Goal: Task Accomplishment & Management: Use online tool/utility

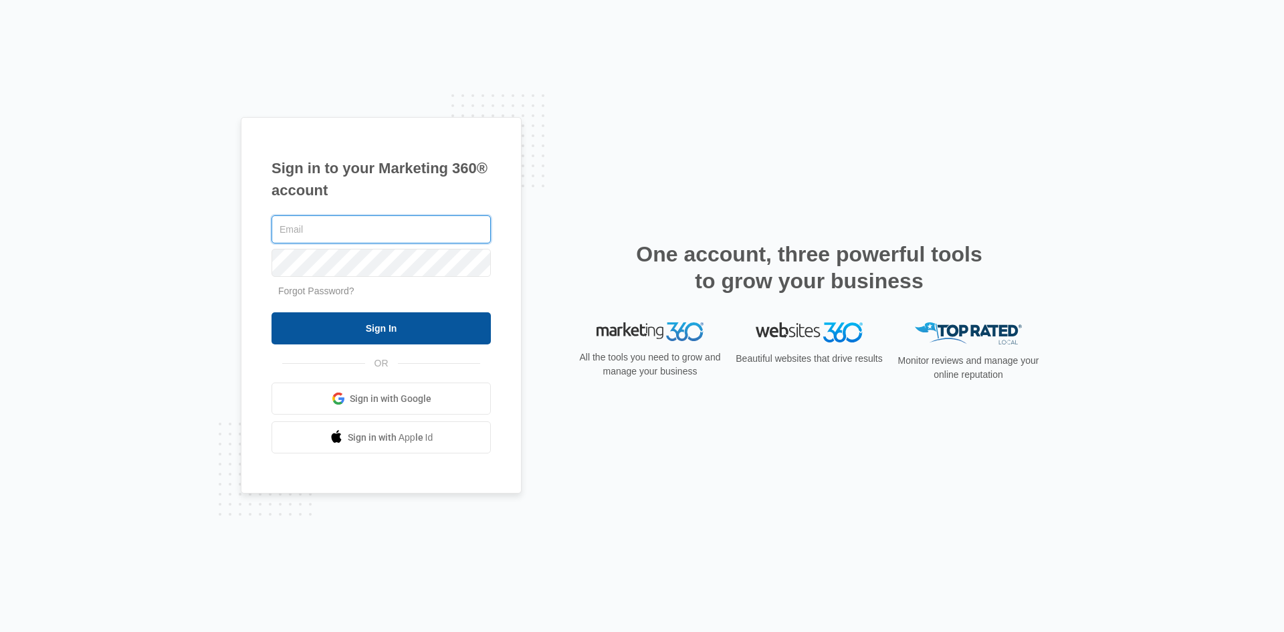
type input "lorraine@homes2sellaz.com"
click at [386, 331] on input "Sign In" at bounding box center [381, 328] width 219 height 32
